Goal: Information Seeking & Learning: Learn about a topic

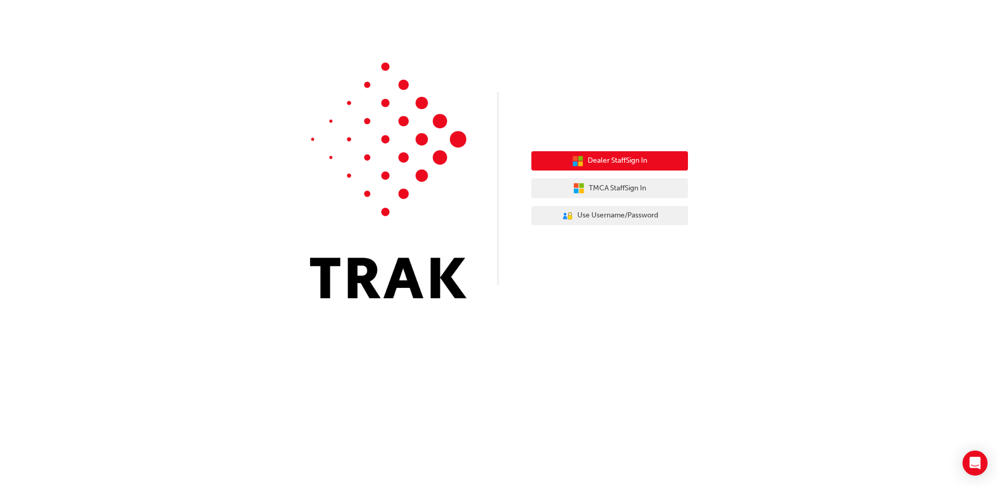
click at [574, 167] on button "Dealer Staff Sign In" at bounding box center [609, 161] width 157 height 20
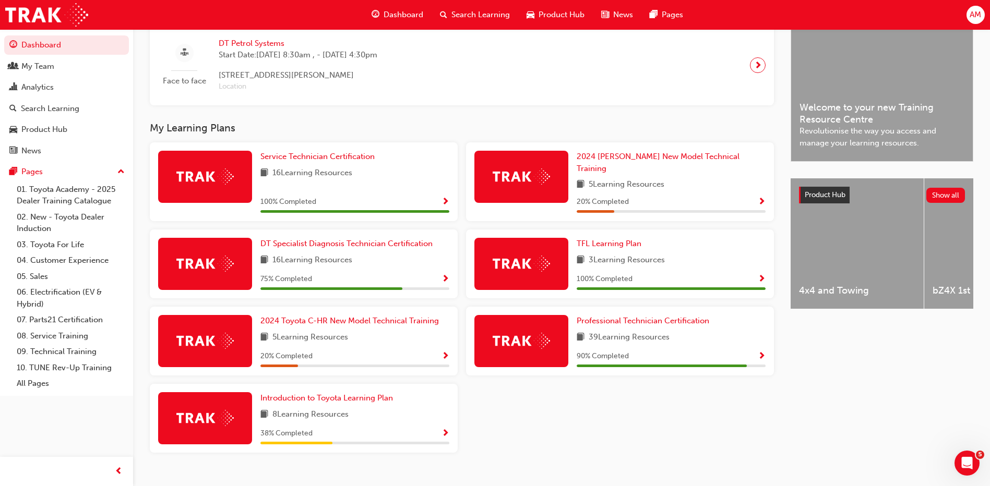
scroll to position [264, 0]
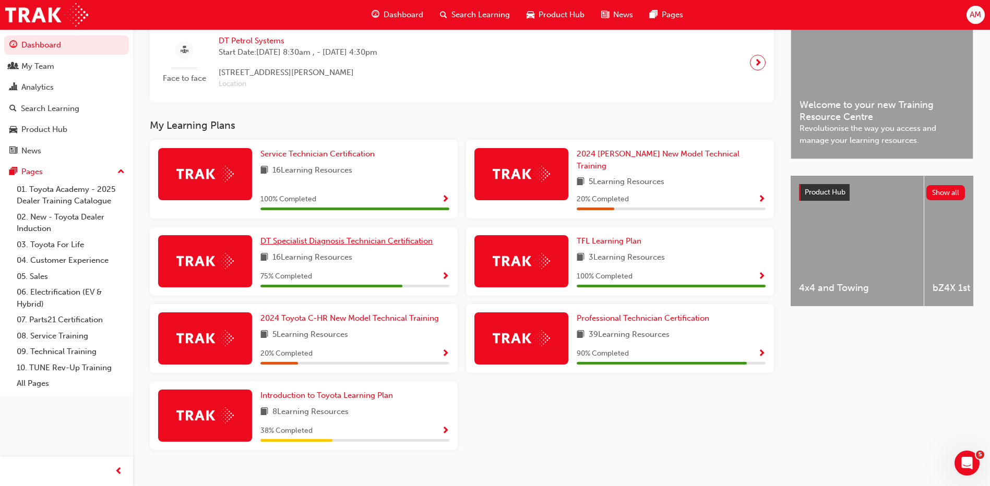
click at [337, 238] on span "DT Specialist Diagnosis Technician Certification" at bounding box center [346, 240] width 172 height 9
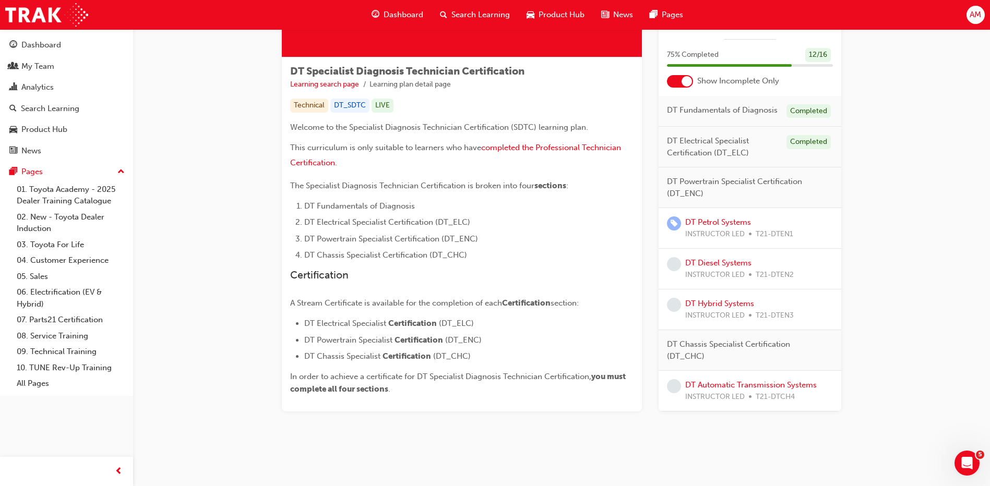
scroll to position [155, 0]
click at [701, 220] on link "DT Petrol Systems" at bounding box center [718, 220] width 66 height 9
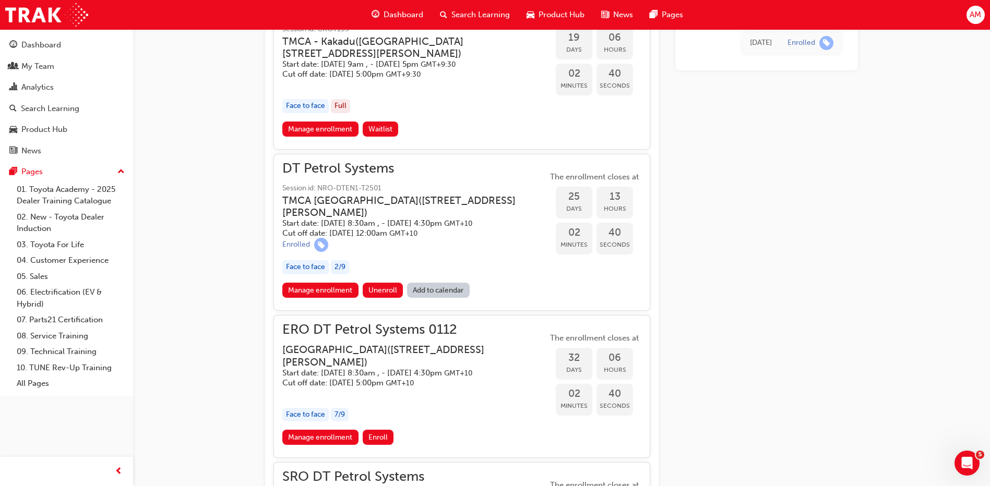
scroll to position [601, 0]
